Goal: Task Accomplishment & Management: Manage account settings

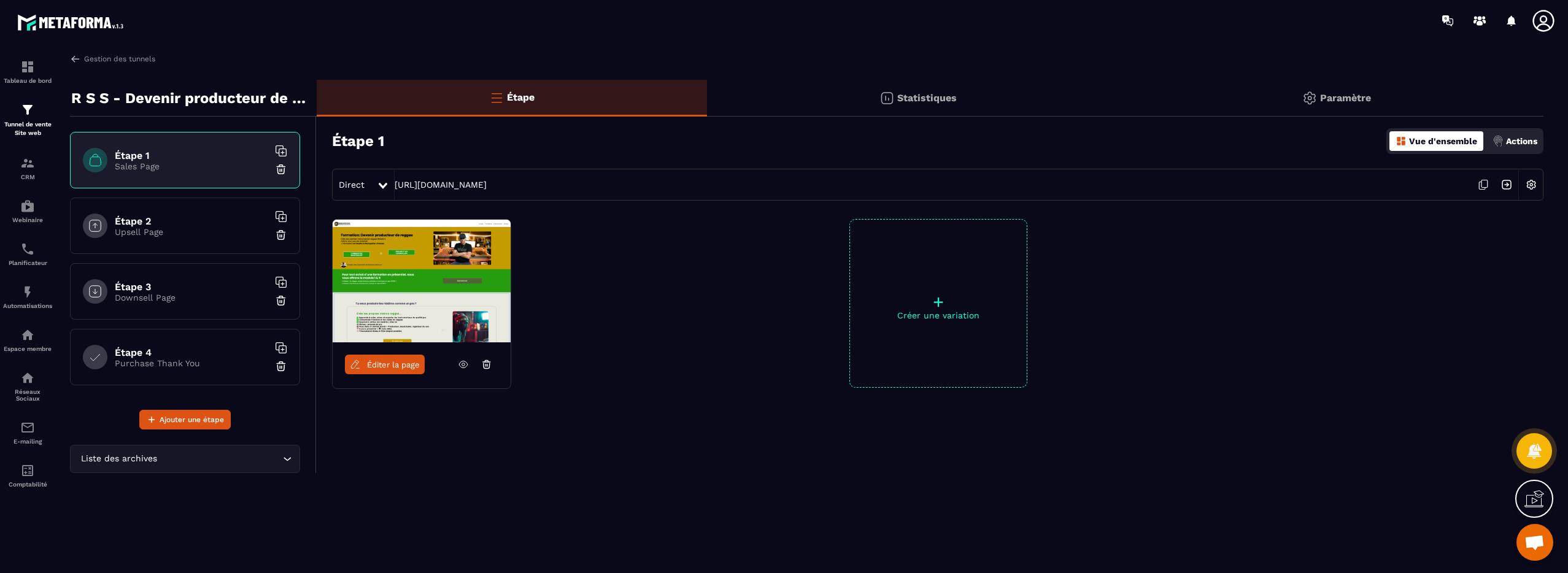
scroll to position [2283, 0]
click at [75, 59] on img at bounding box center [75, 58] width 11 height 11
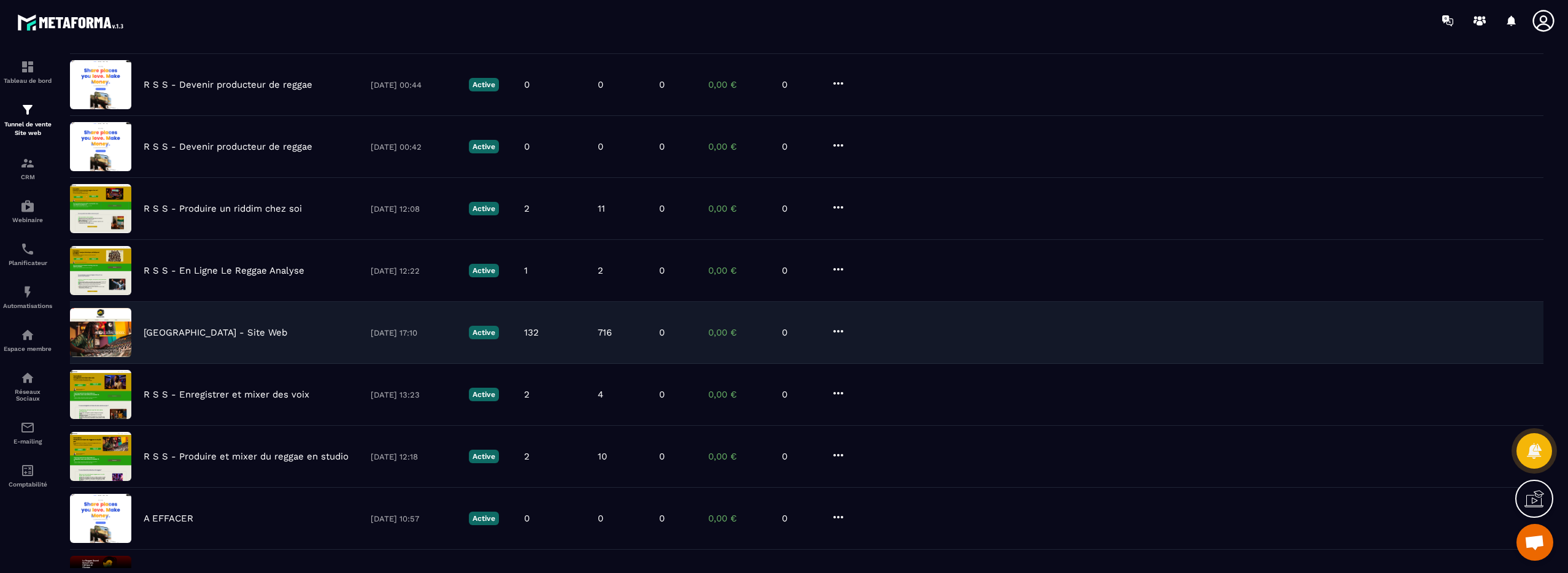
scroll to position [171, 0]
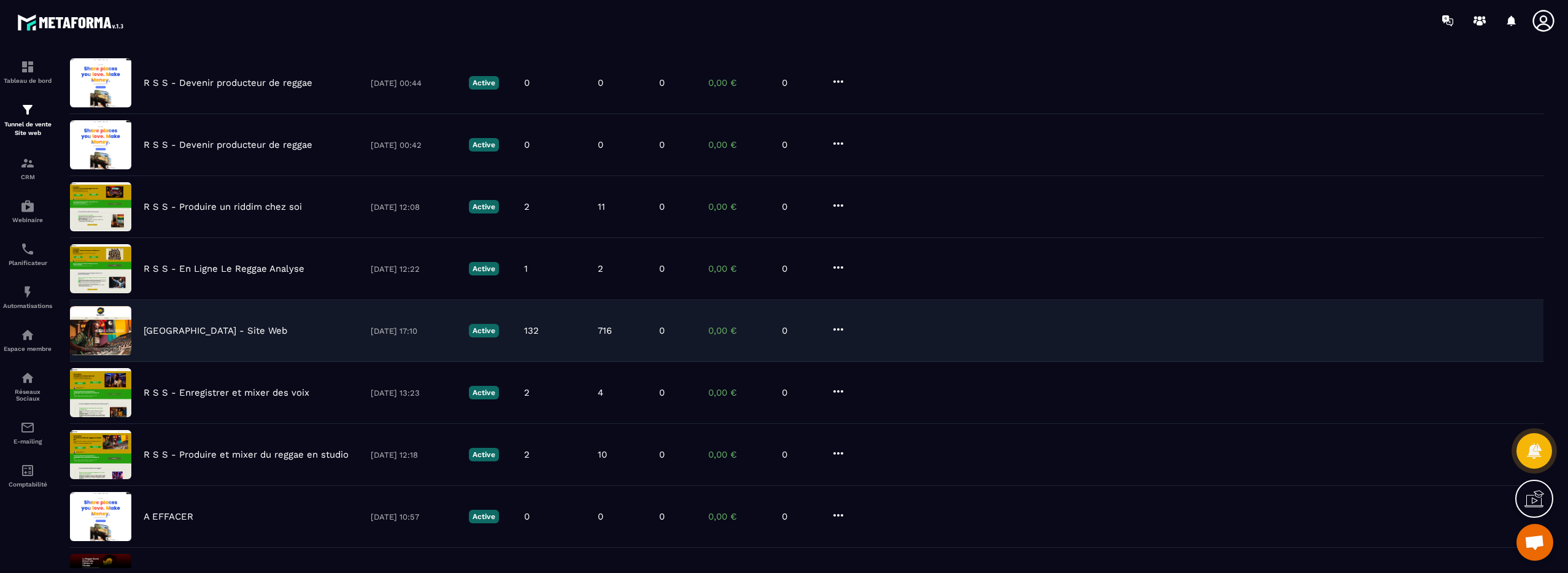
click at [187, 331] on p "[GEOGRAPHIC_DATA] - Site Web" at bounding box center [216, 331] width 144 height 11
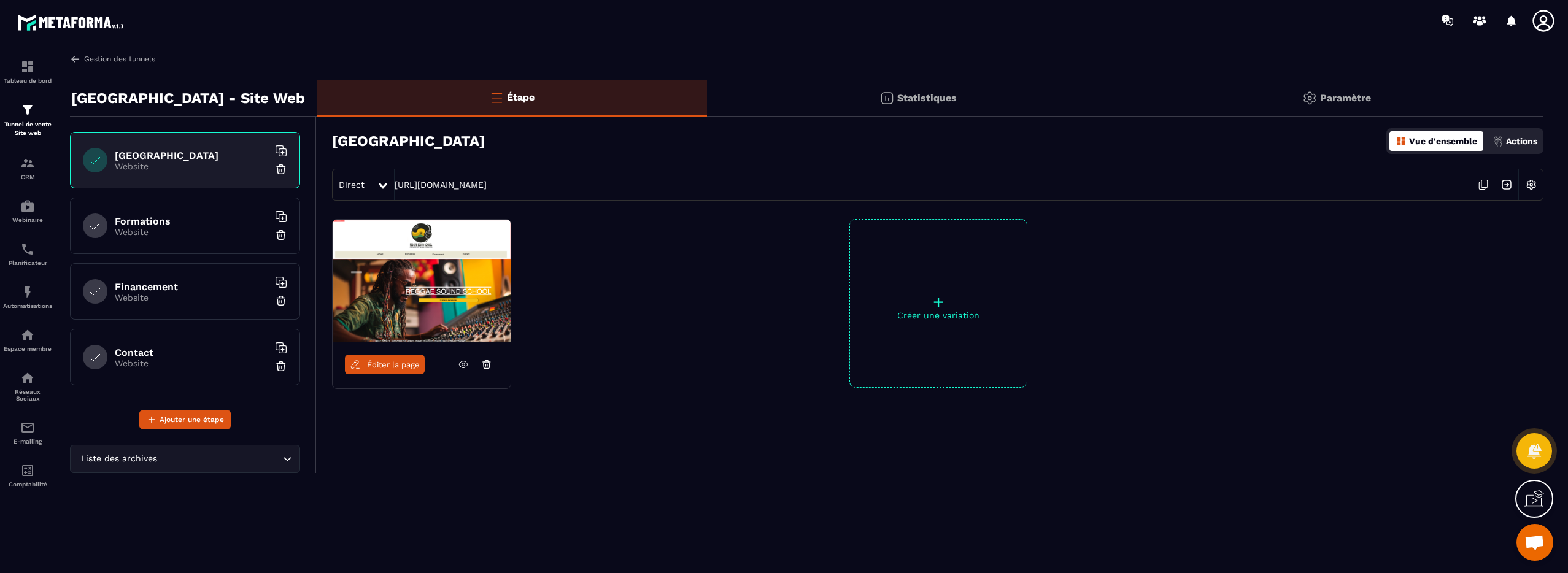
click at [75, 61] on img at bounding box center [75, 58] width 11 height 11
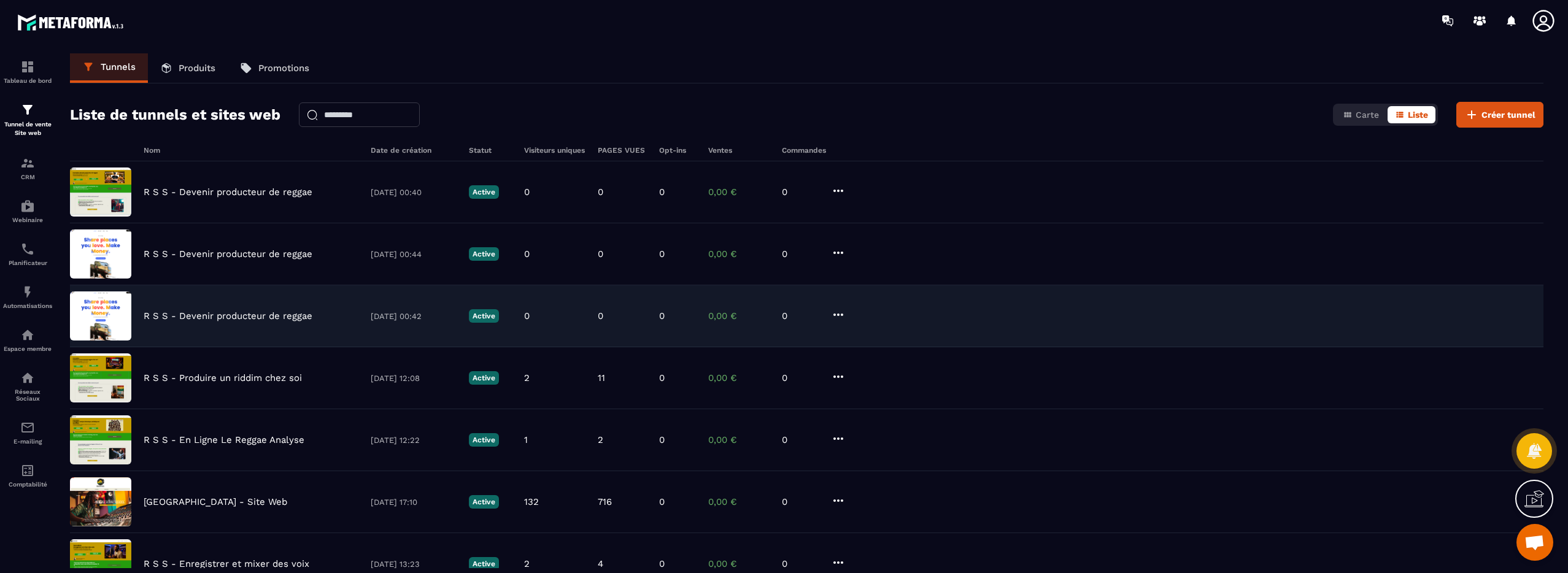
click at [240, 319] on p "R S S - Devenir producteur de reggae" at bounding box center [228, 316] width 169 height 11
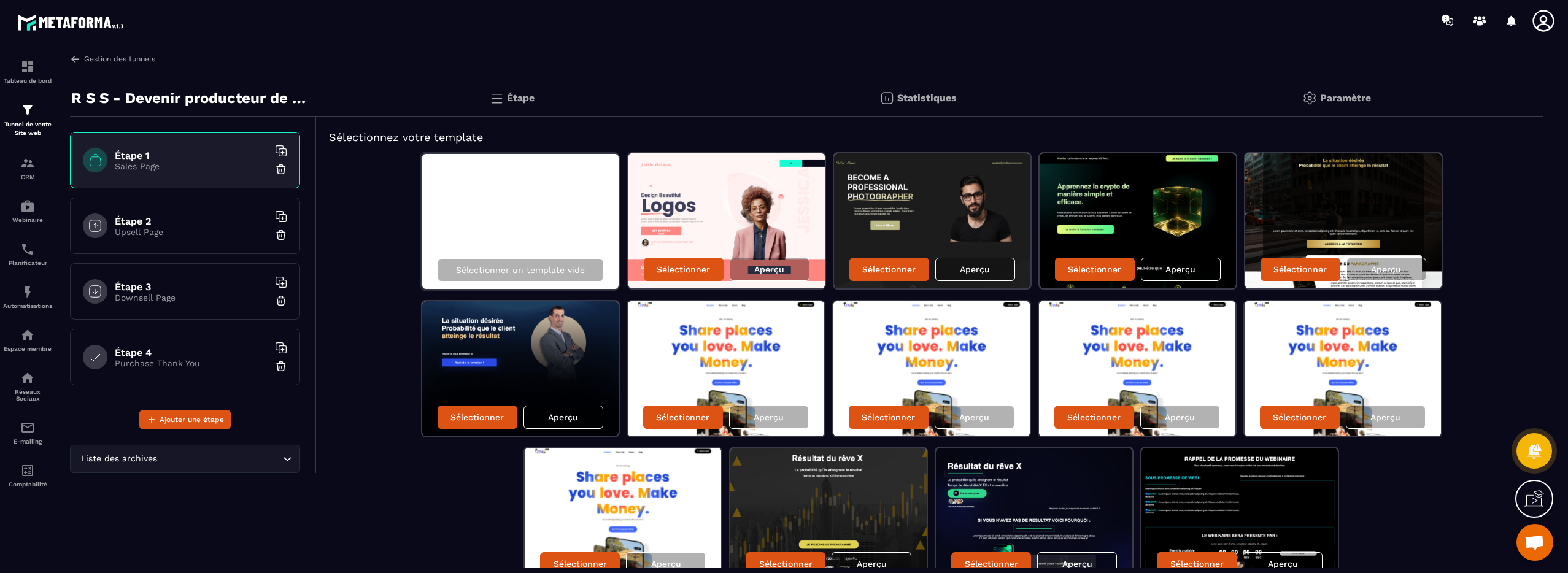
click at [79, 58] on img at bounding box center [75, 58] width 11 height 11
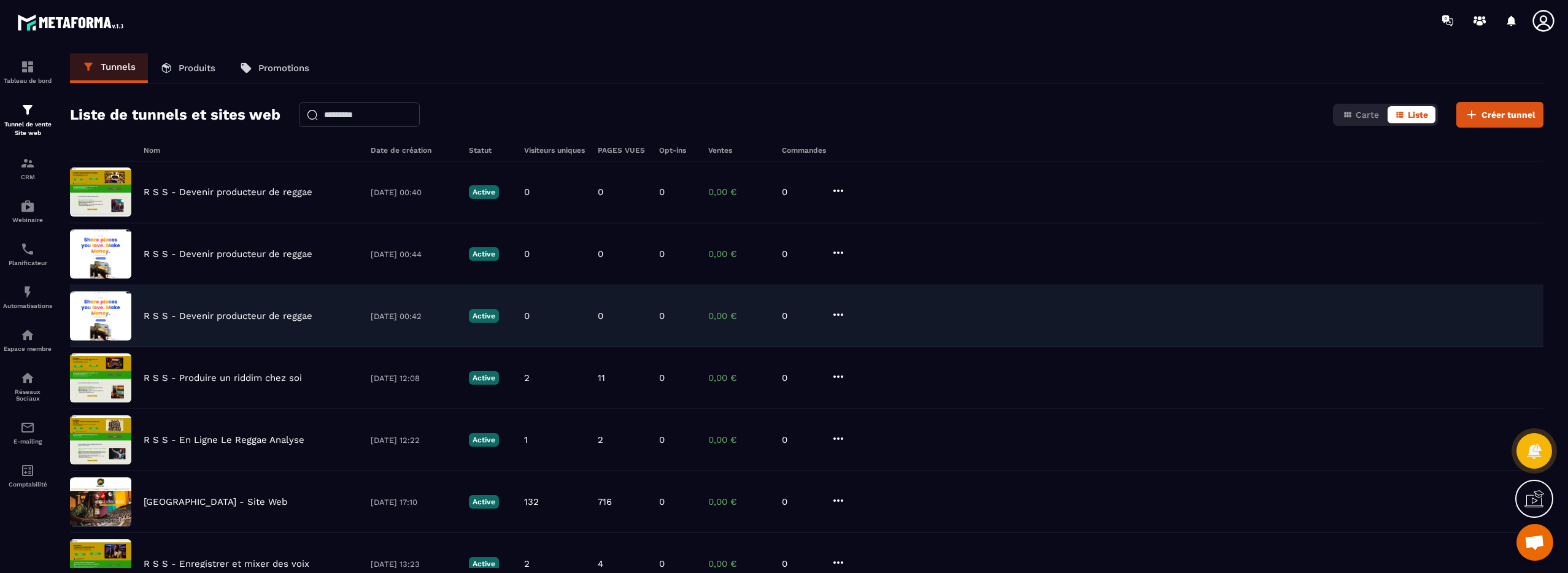
click at [839, 316] on icon at bounding box center [838, 314] width 15 height 15
click at [881, 403] on button "Supprimer" at bounding box center [885, 407] width 98 height 22
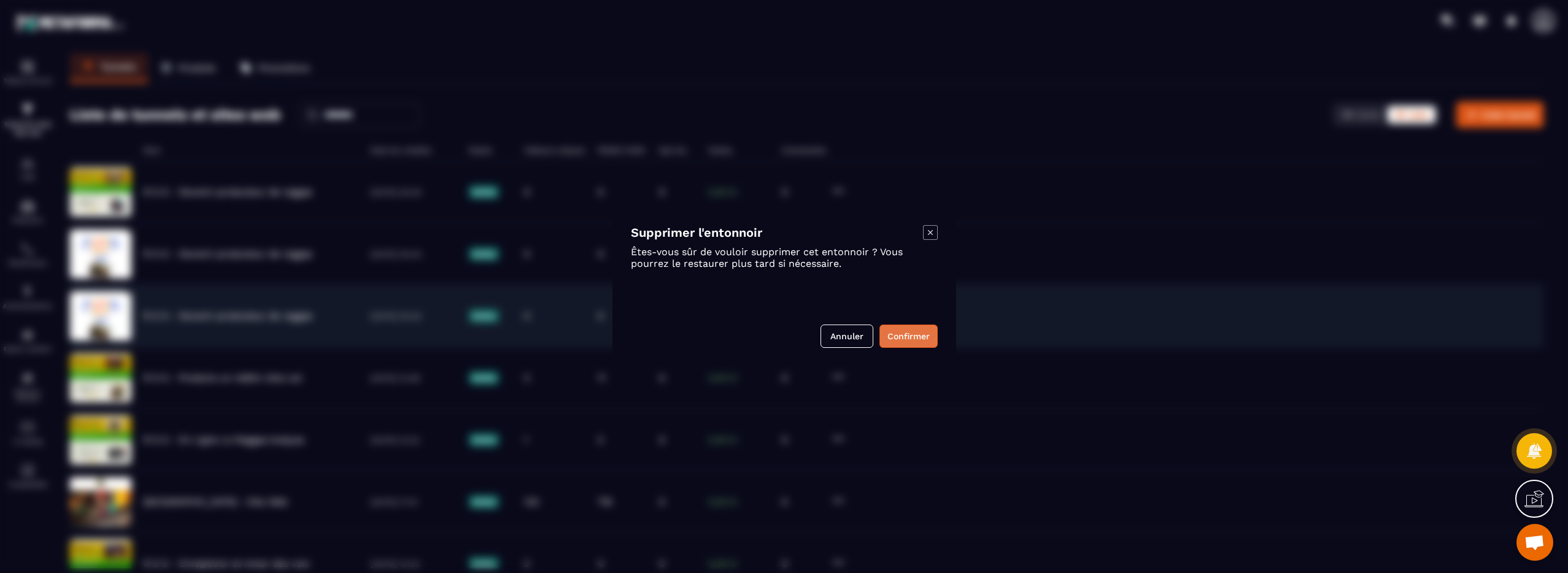
click at [898, 341] on button "Confirmer" at bounding box center [909, 336] width 58 height 23
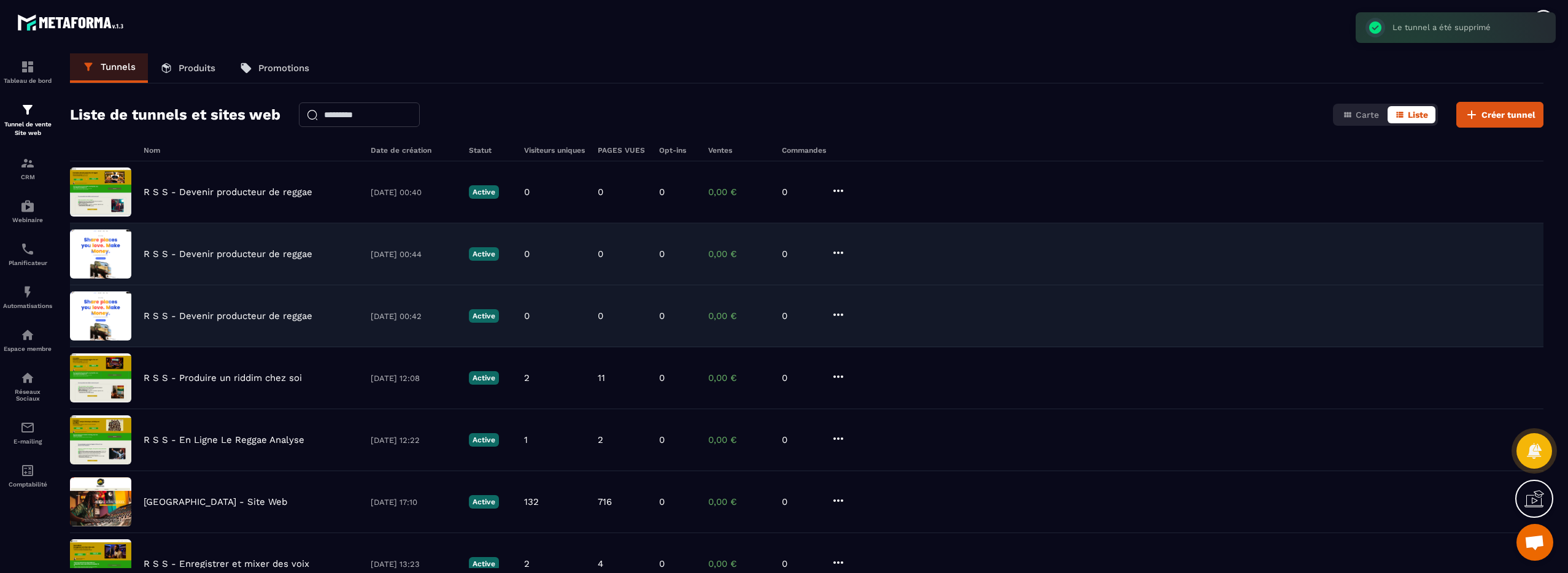
click at [189, 250] on p "R S S - Devenir producteur de reggae" at bounding box center [228, 254] width 169 height 11
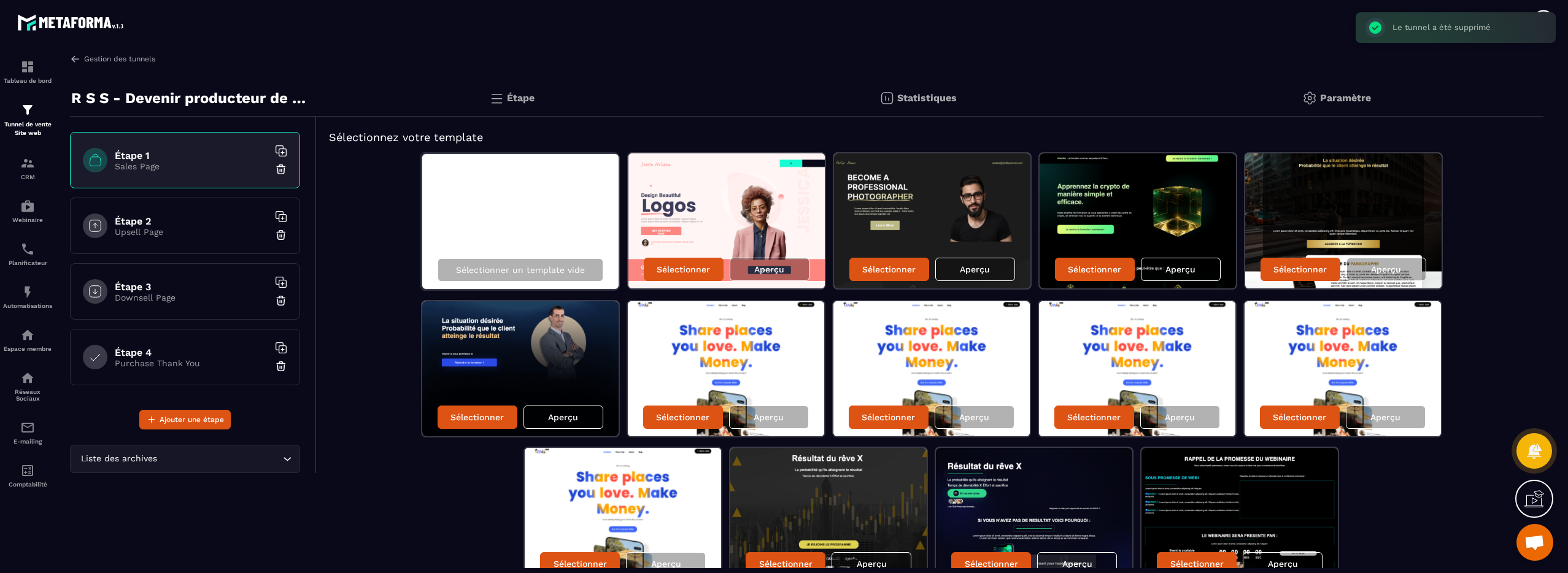
click at [75, 57] on img at bounding box center [75, 58] width 11 height 11
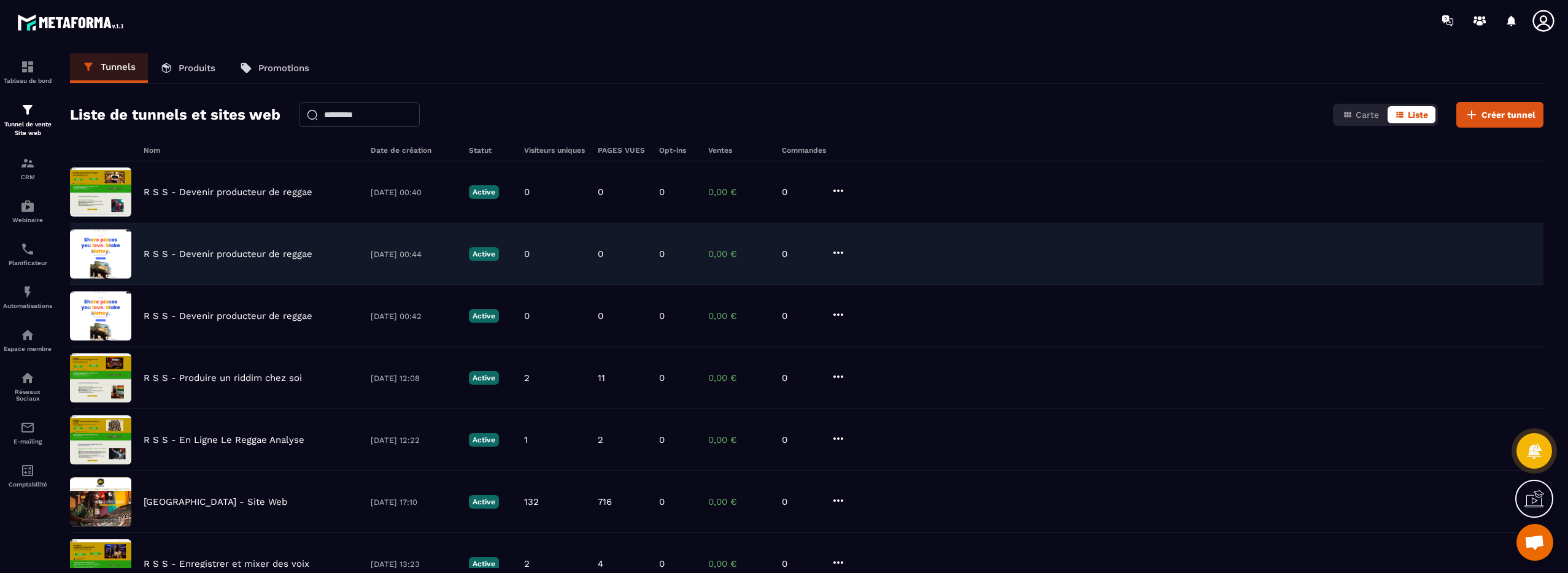
click at [840, 254] on icon at bounding box center [838, 253] width 15 height 15
click at [887, 348] on button "Supprimer" at bounding box center [885, 344] width 98 height 22
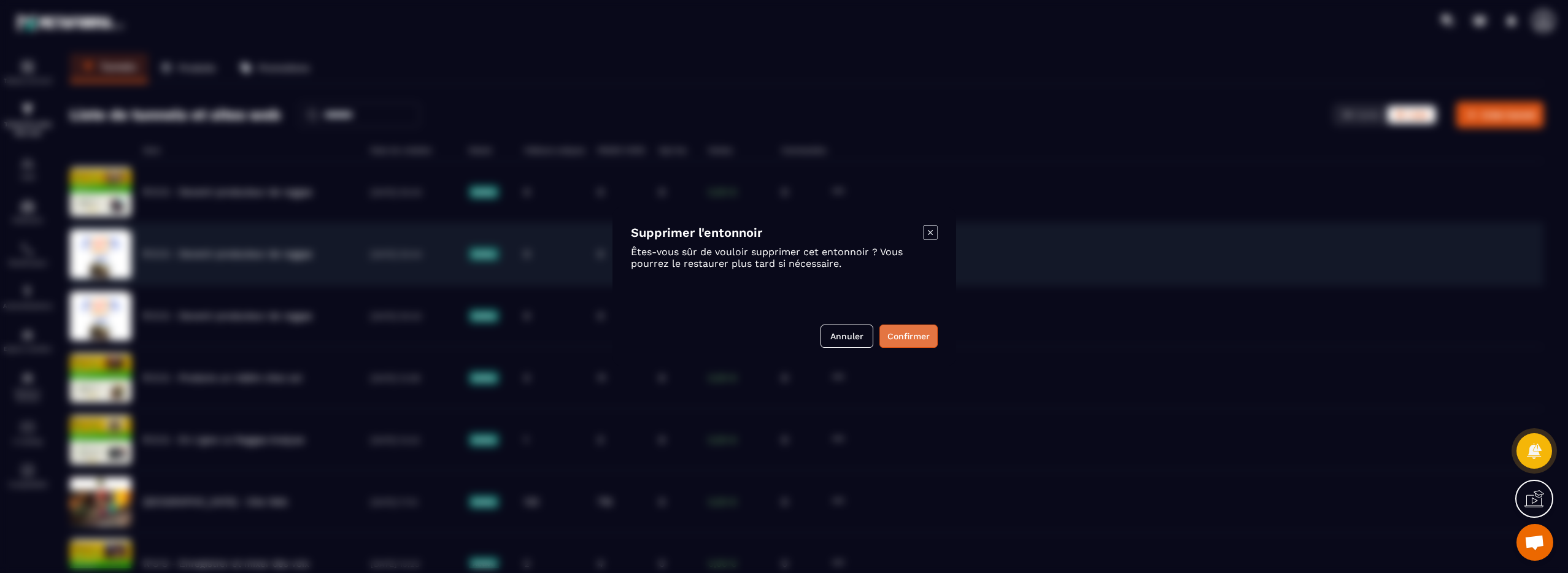
click at [894, 339] on button "Confirmer" at bounding box center [909, 336] width 58 height 23
